Goal: Task Accomplishment & Management: Manage account settings

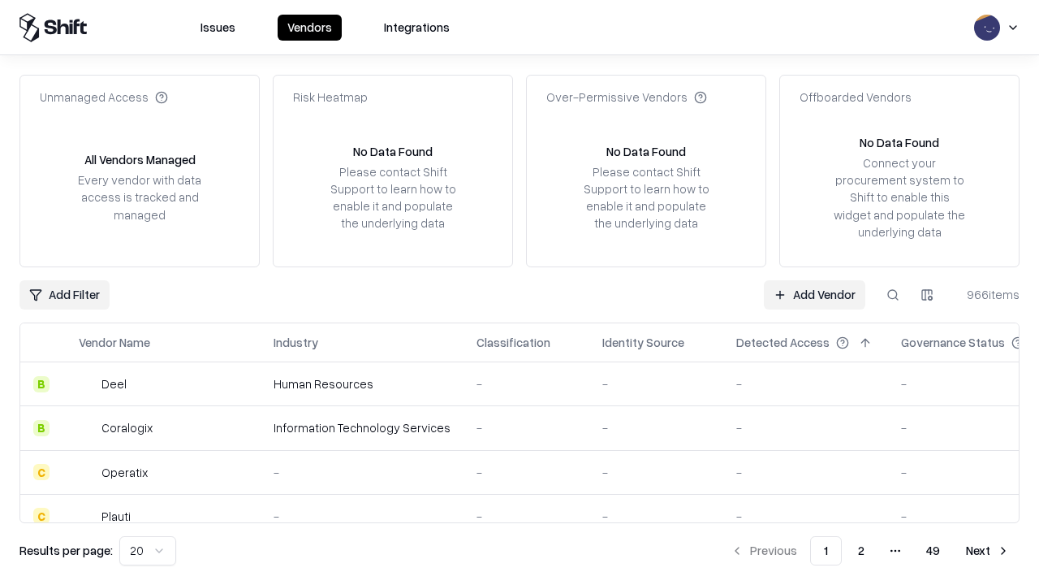
click at [814, 294] on link "Add Vendor" at bounding box center [815, 294] width 102 height 29
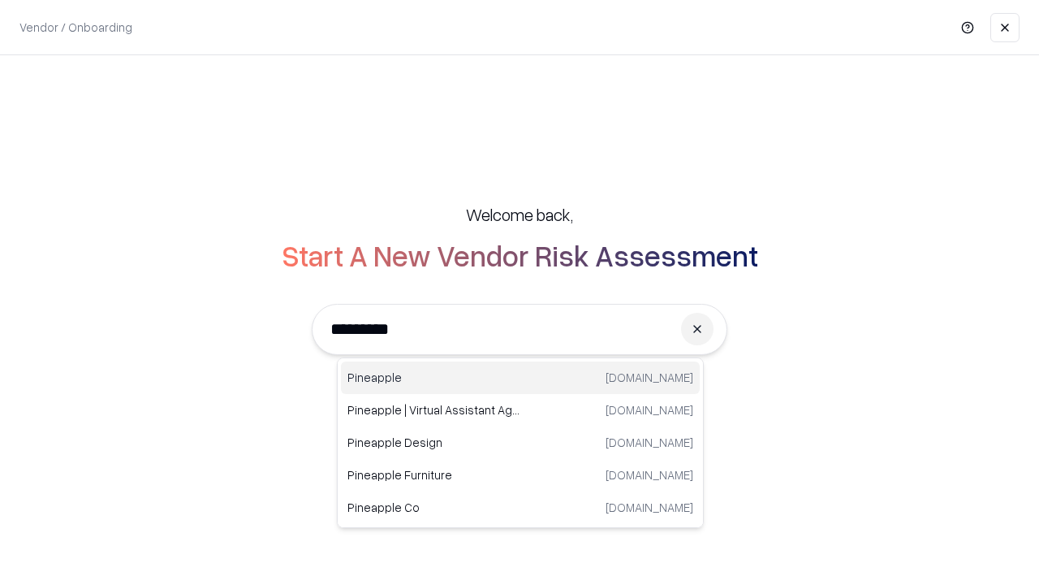
click at [521, 378] on div "Pineapple [DOMAIN_NAME]" at bounding box center [520, 377] width 359 height 32
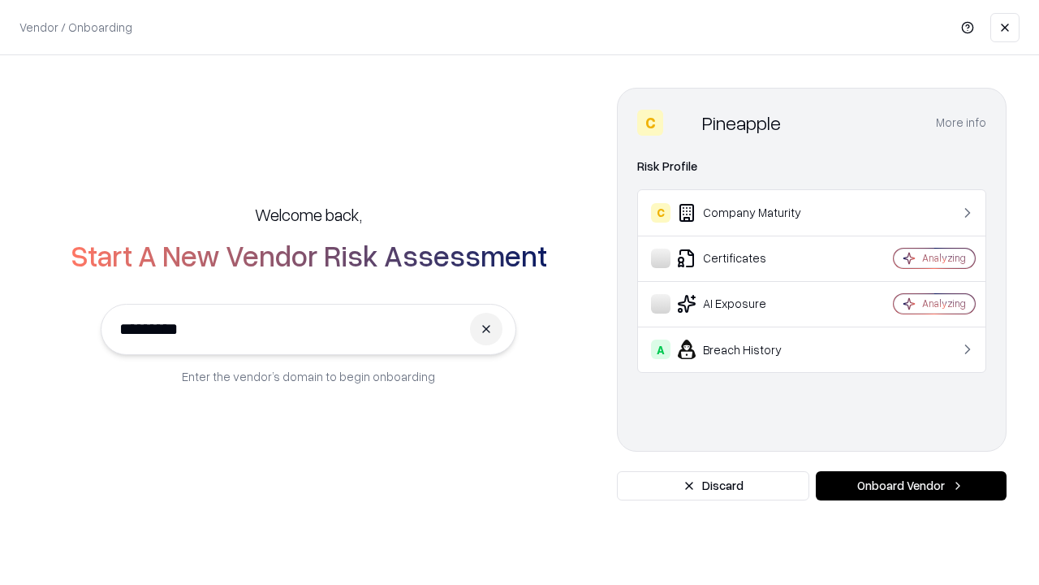
type input "*********"
click at [911, 486] on button "Onboard Vendor" at bounding box center [911, 485] width 191 height 29
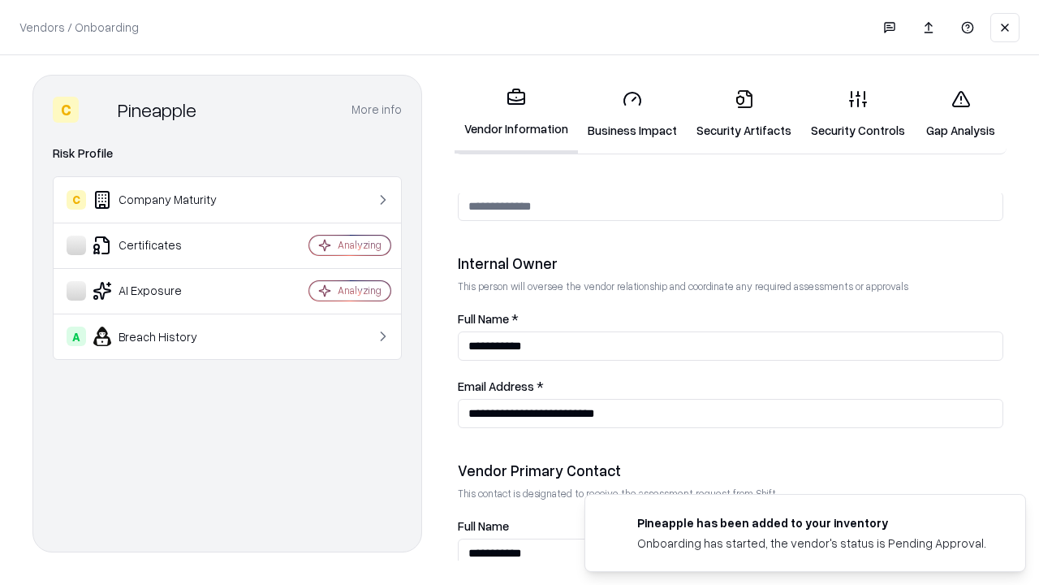
scroll to position [841, 0]
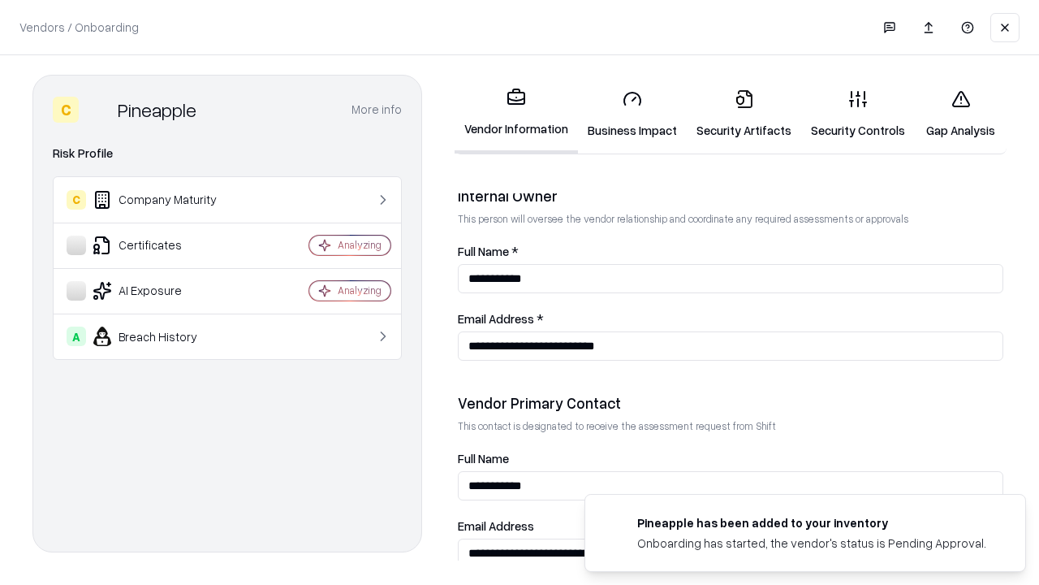
click at [744, 114] on link "Security Artifacts" at bounding box center [744, 114] width 115 height 76
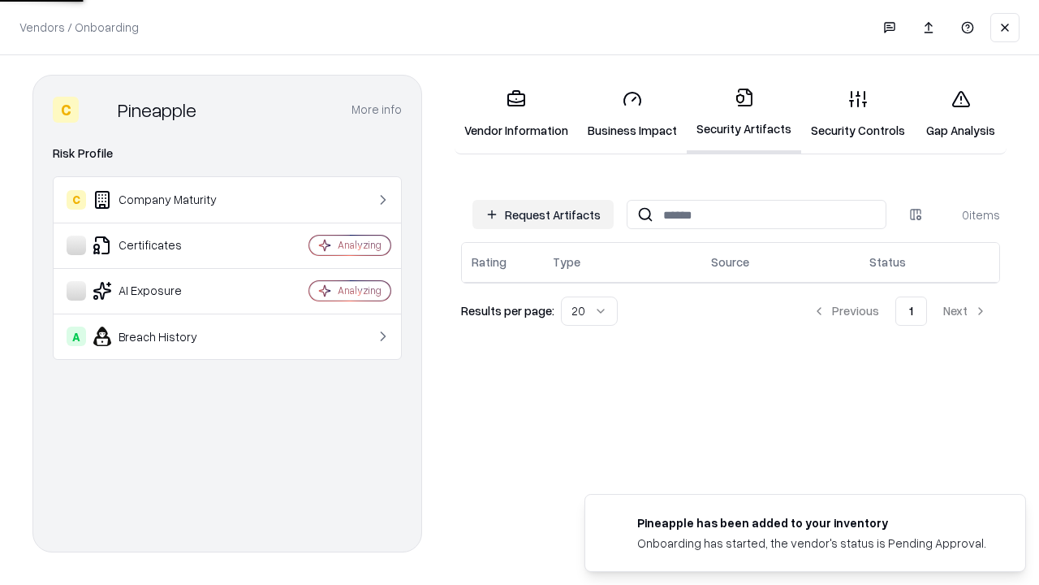
click at [543, 214] on button "Request Artifacts" at bounding box center [543, 214] width 141 height 29
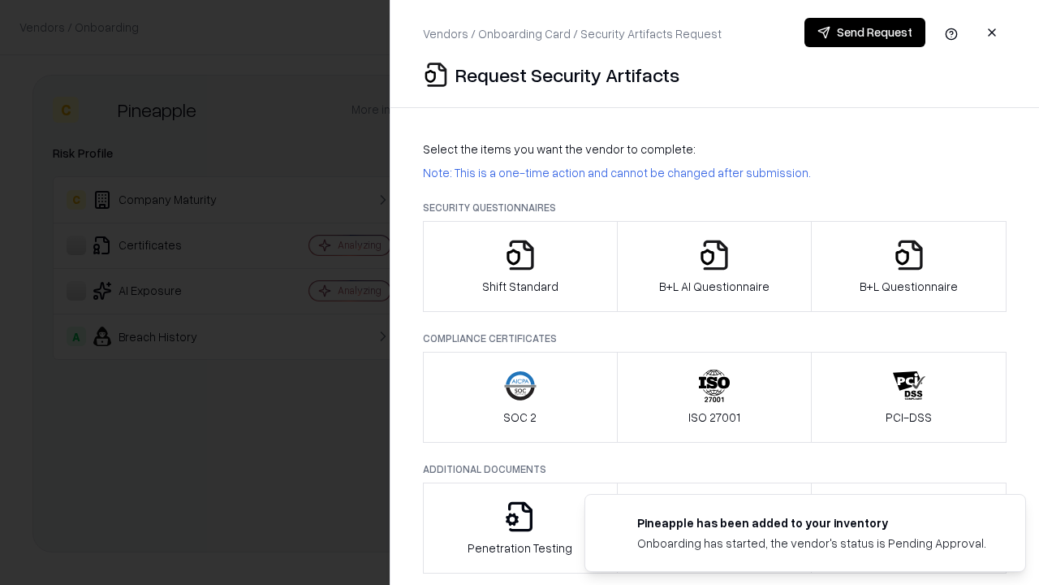
click at [909, 266] on icon "button" at bounding box center [909, 255] width 32 height 32
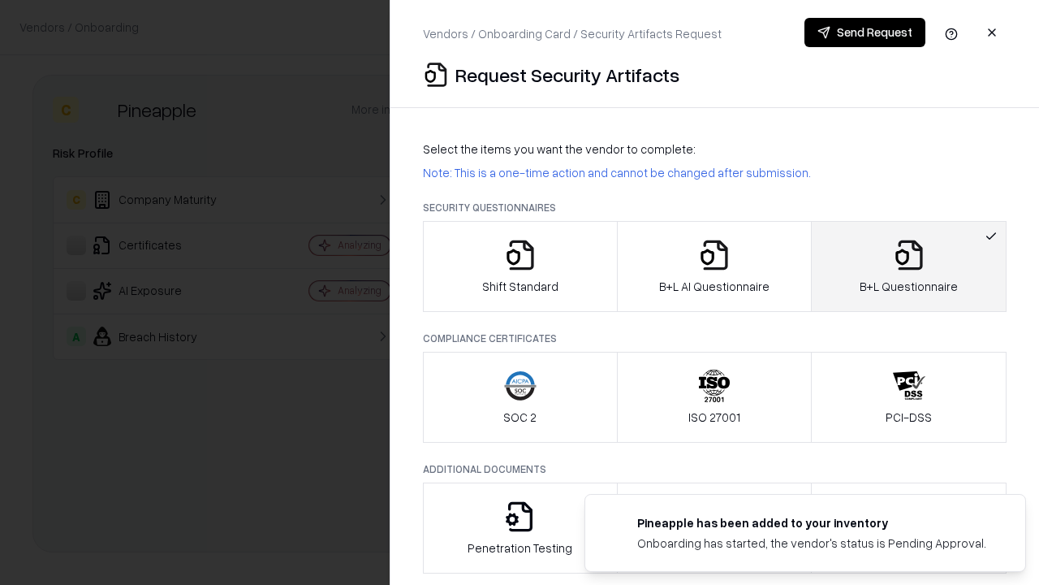
click at [714, 266] on icon "button" at bounding box center [714, 255] width 32 height 32
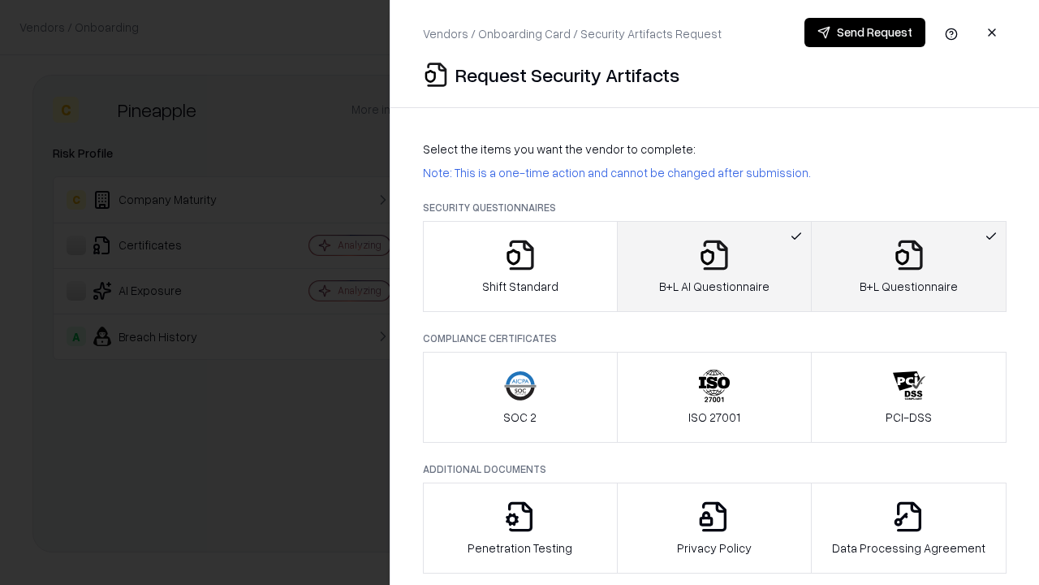
click at [865, 32] on button "Send Request" at bounding box center [865, 32] width 121 height 29
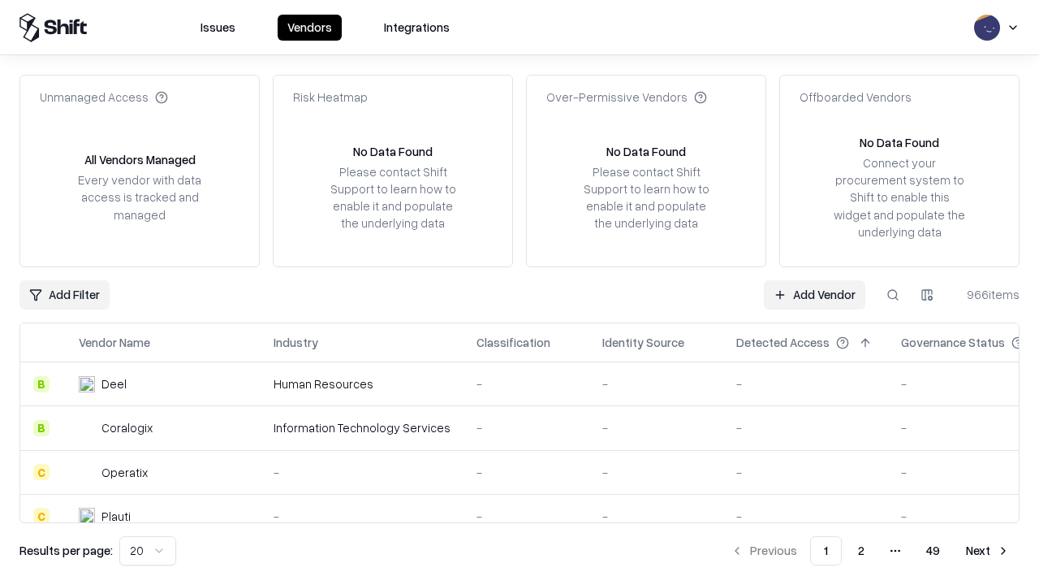
click at [893, 294] on button at bounding box center [893, 294] width 29 height 29
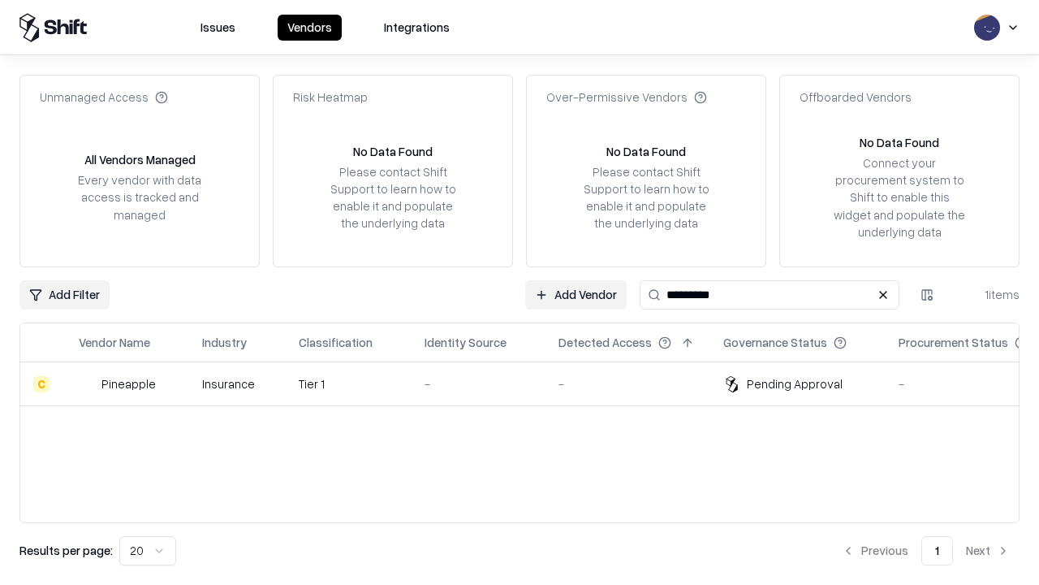
type input "*********"
click at [529, 383] on div "-" at bounding box center [479, 383] width 108 height 17
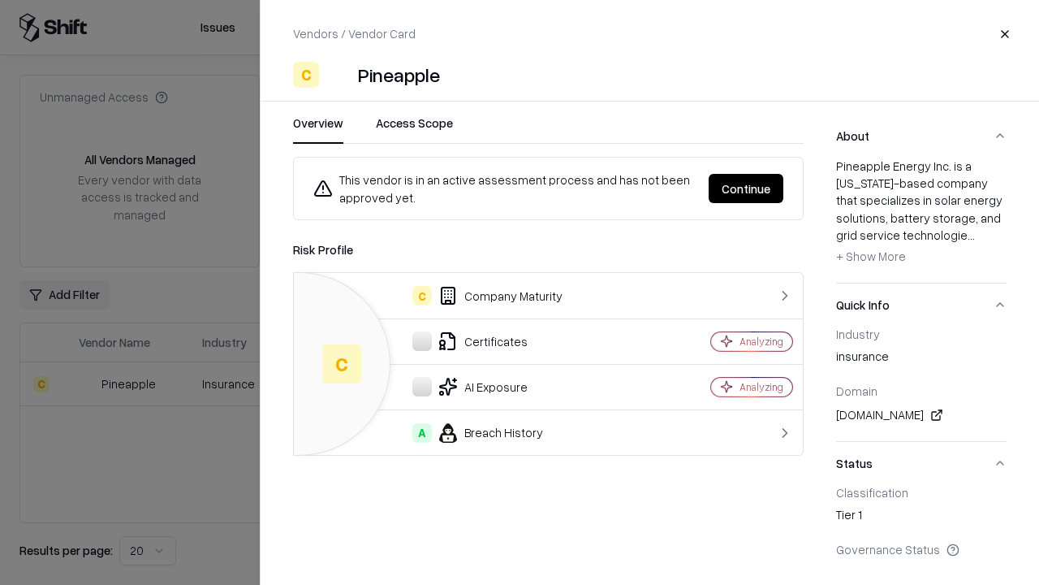
click at [746, 188] on button "Continue" at bounding box center [746, 188] width 75 height 29
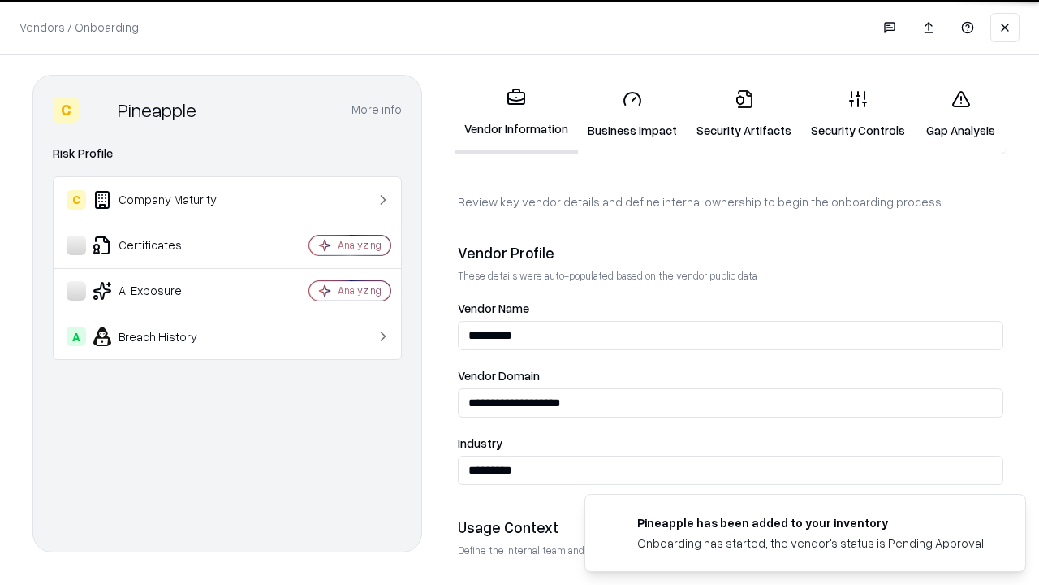
click at [744, 114] on link "Security Artifacts" at bounding box center [744, 114] width 115 height 76
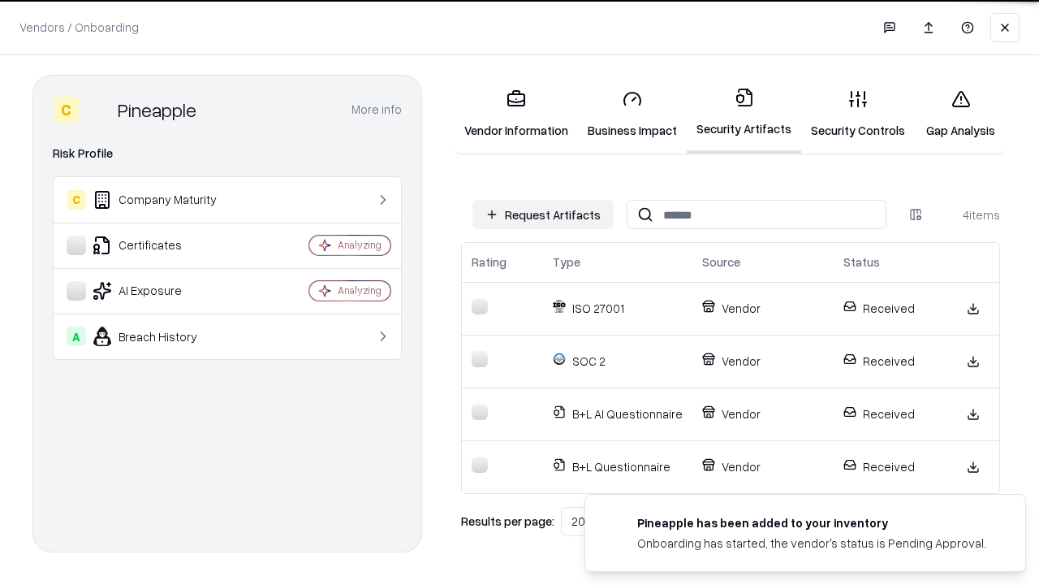
click at [961, 114] on link "Gap Analysis" at bounding box center [961, 114] width 92 height 76
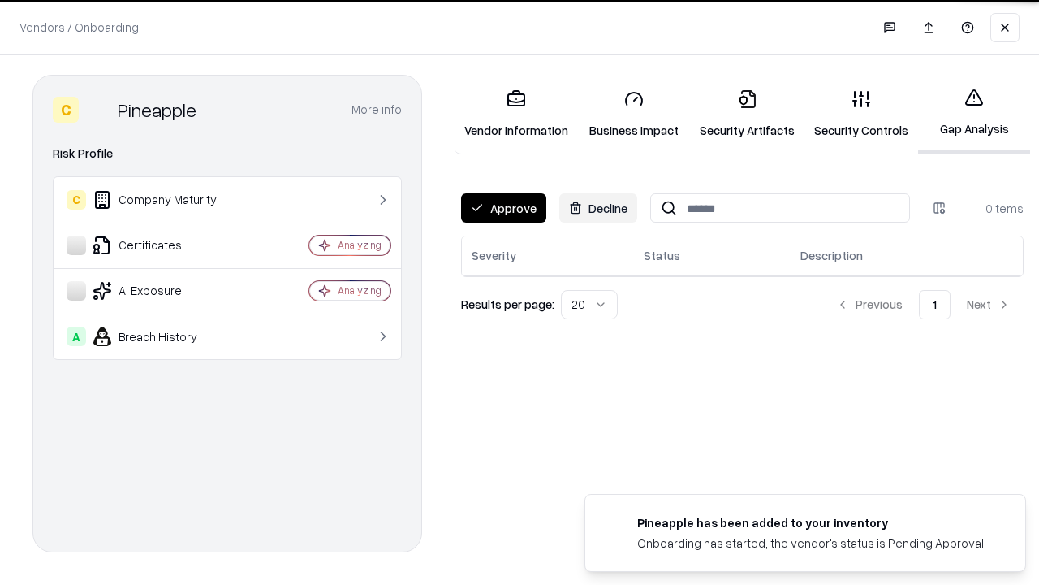
click at [503, 208] on button "Approve" at bounding box center [503, 207] width 85 height 29
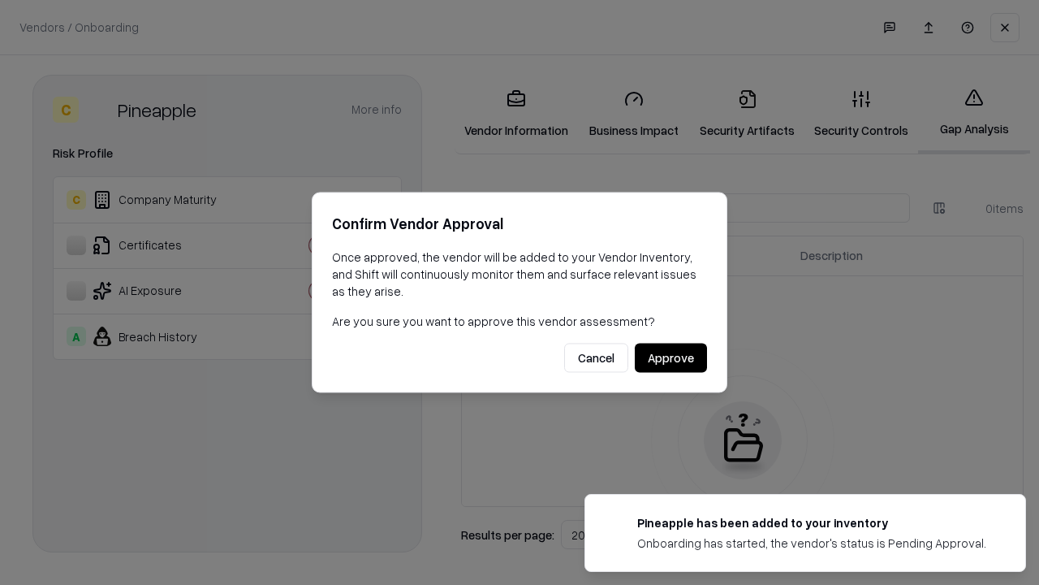
click at [671, 357] on button "Approve" at bounding box center [671, 358] width 72 height 29
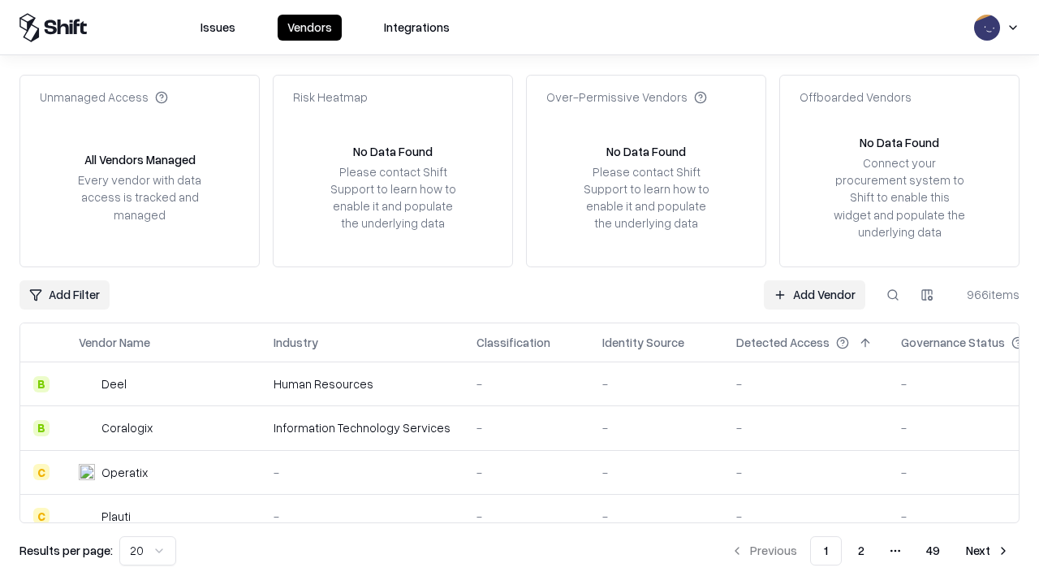
type input "*********"
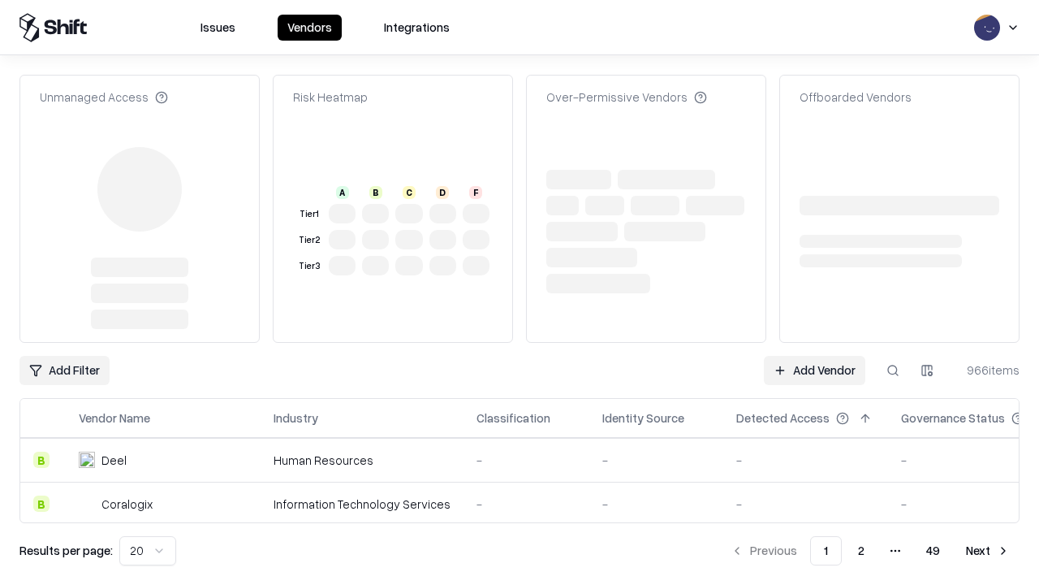
click at [814, 356] on link "Add Vendor" at bounding box center [815, 370] width 102 height 29
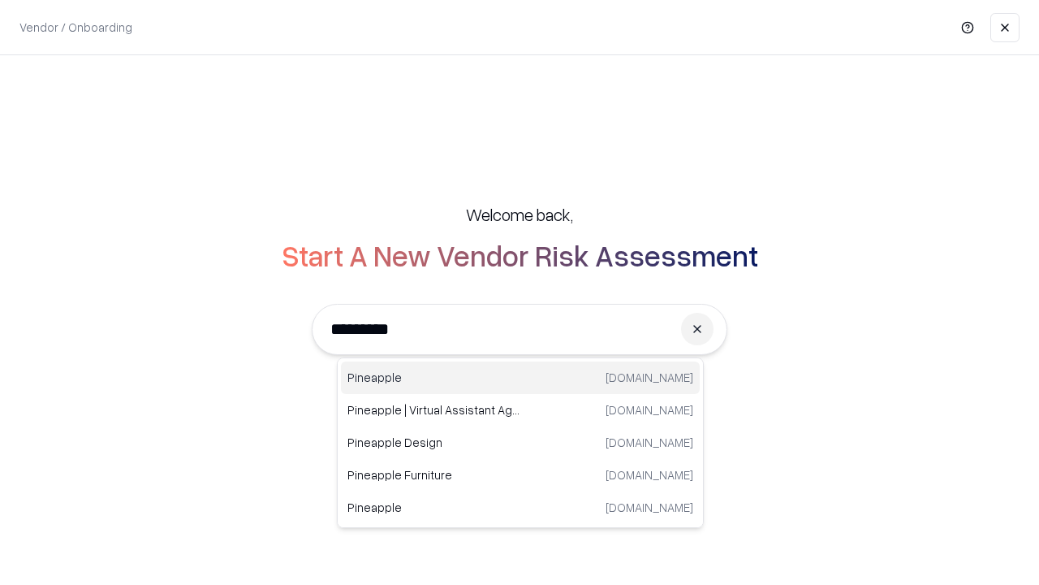
click at [521, 378] on div "Pineapple [DOMAIN_NAME]" at bounding box center [520, 377] width 359 height 32
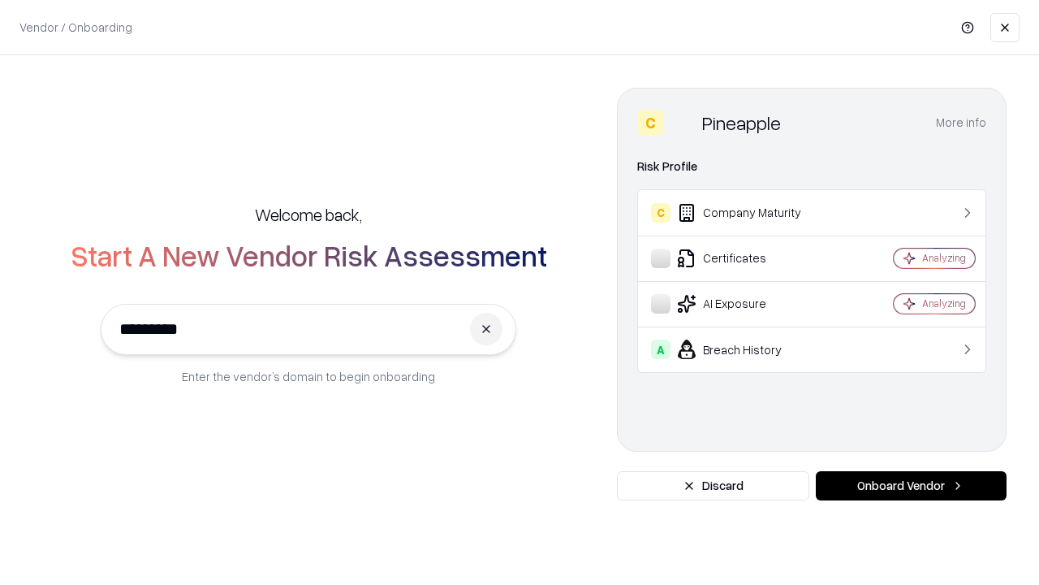
type input "*********"
click at [911, 486] on button "Onboard Vendor" at bounding box center [911, 485] width 191 height 29
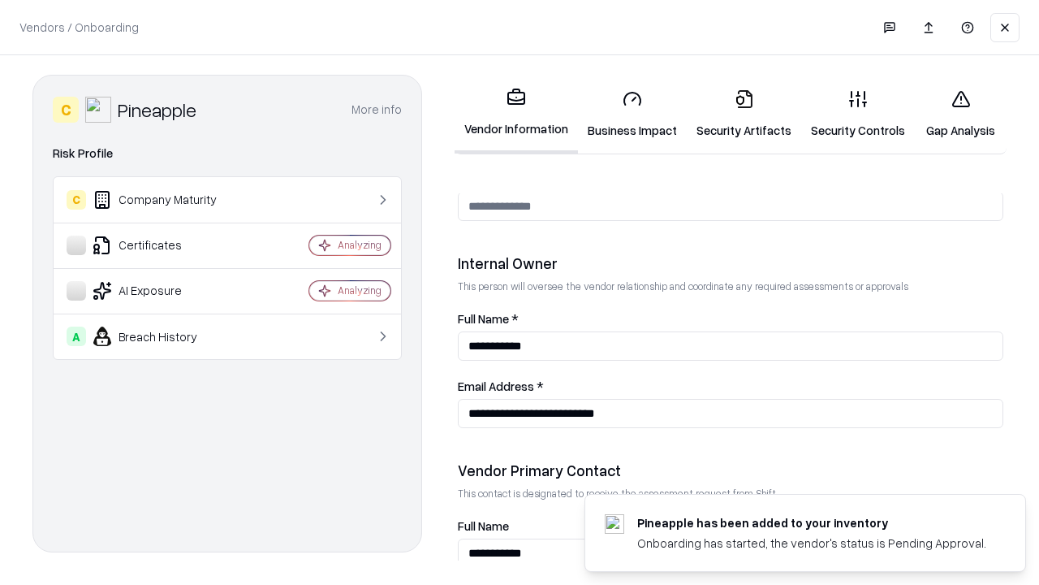
scroll to position [841, 0]
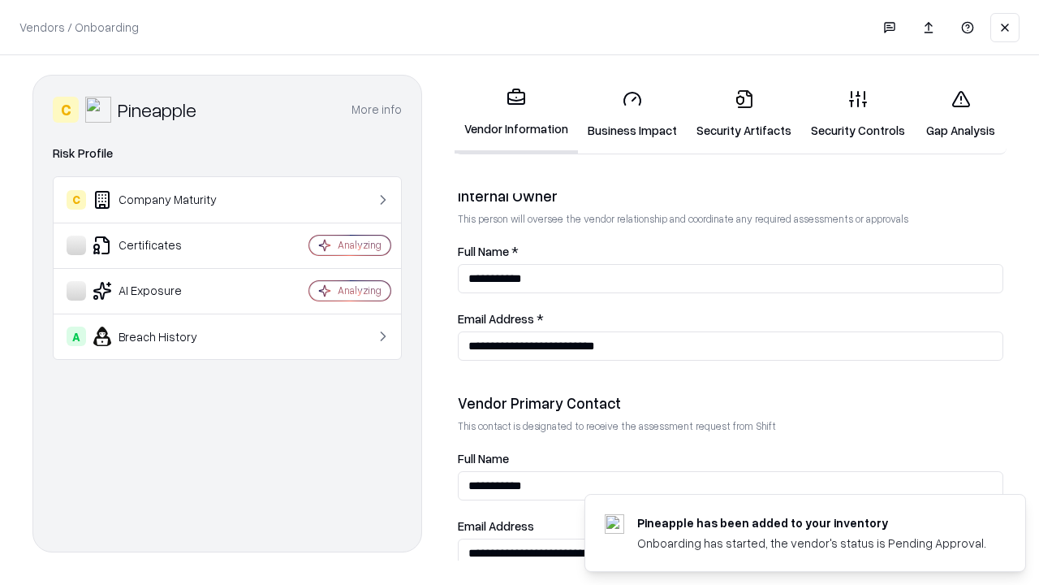
click at [961, 114] on link "Gap Analysis" at bounding box center [961, 114] width 92 height 76
